Goal: Task Accomplishment & Management: Use online tool/utility

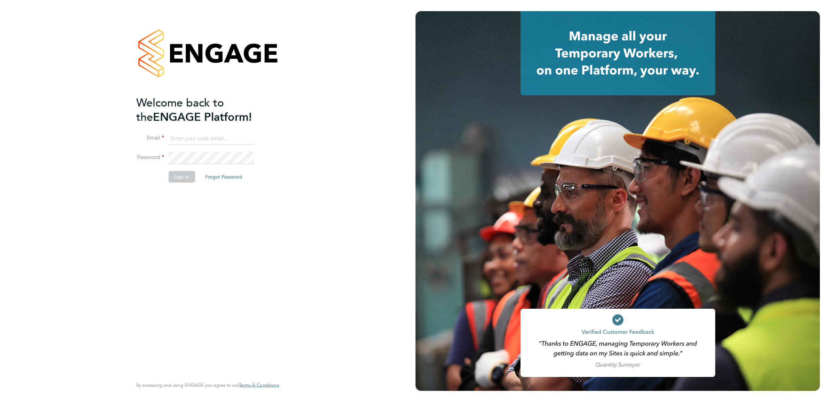
type input "robin.stockman@apleona.com"
click at [179, 170] on li "Password" at bounding box center [204, 161] width 136 height 19
click at [182, 177] on button "Sign In" at bounding box center [181, 176] width 26 height 11
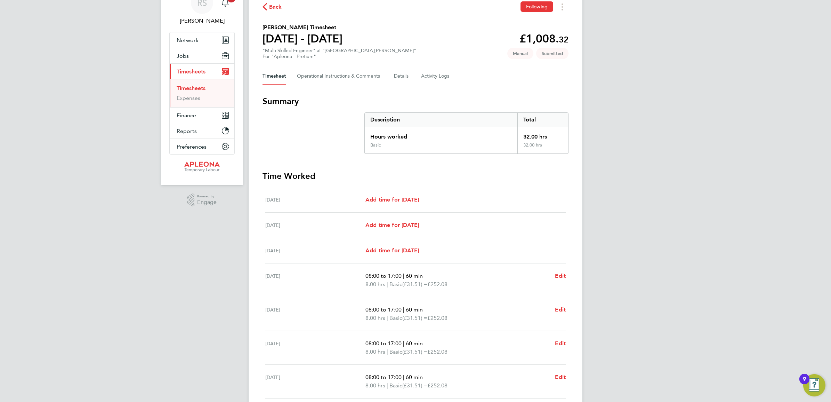
scroll to position [52, 0]
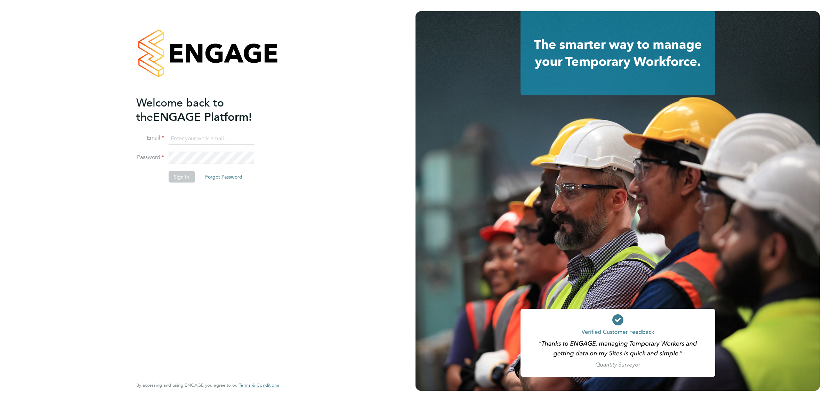
type input "[PERSON_NAME][EMAIL_ADDRESS][PERSON_NAME][DOMAIN_NAME]"
click at [177, 183] on li "Sign In Forgot Password" at bounding box center [204, 180] width 136 height 18
click at [178, 176] on button "Sign In" at bounding box center [181, 176] width 26 height 11
